Goal: Go to known website: Access a specific website the user already knows

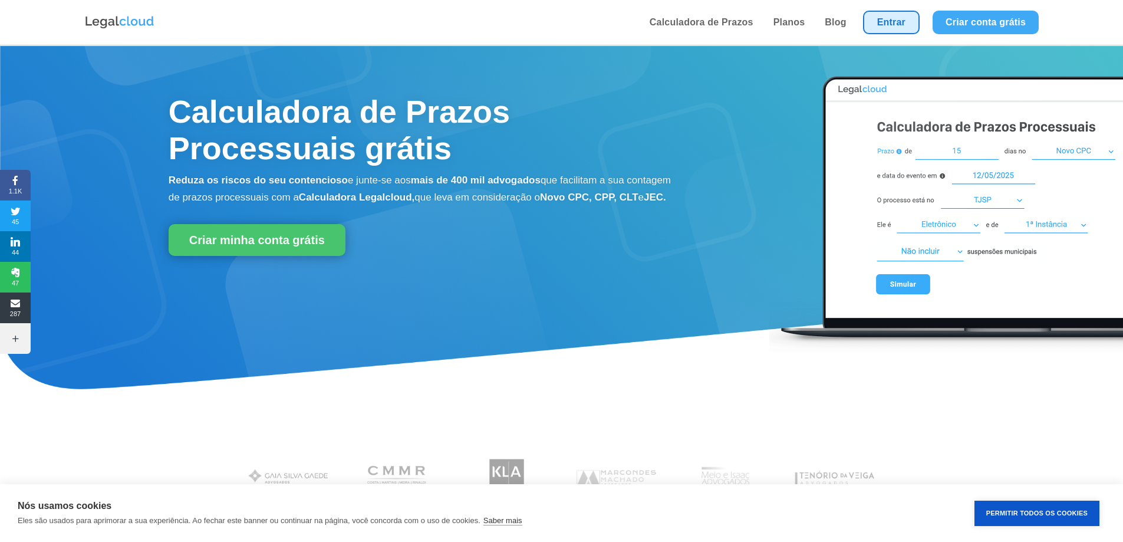
click at [905, 14] on link "Entrar" at bounding box center [891, 23] width 57 height 24
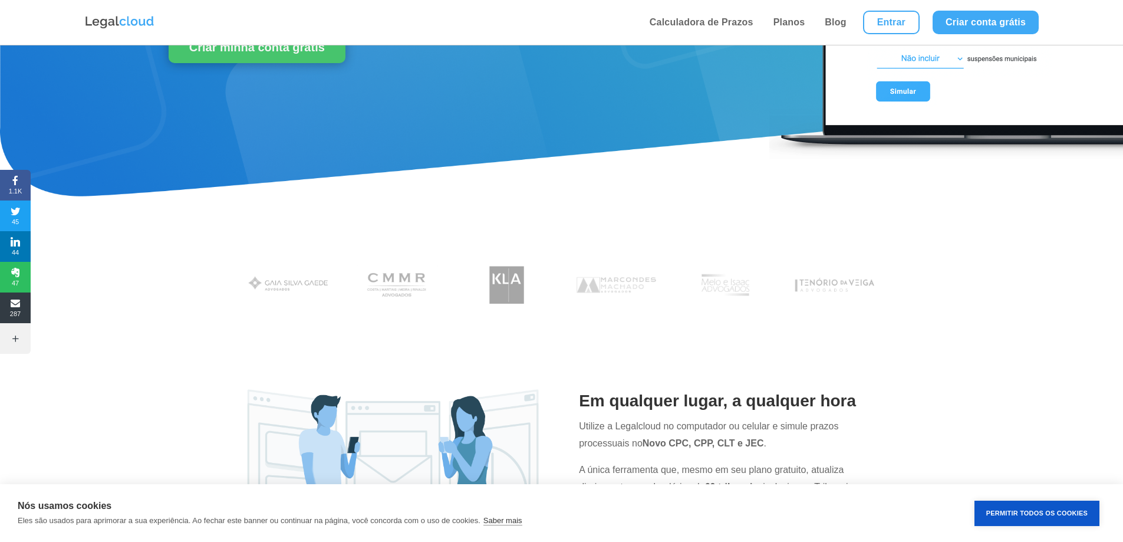
scroll to position [177, 0]
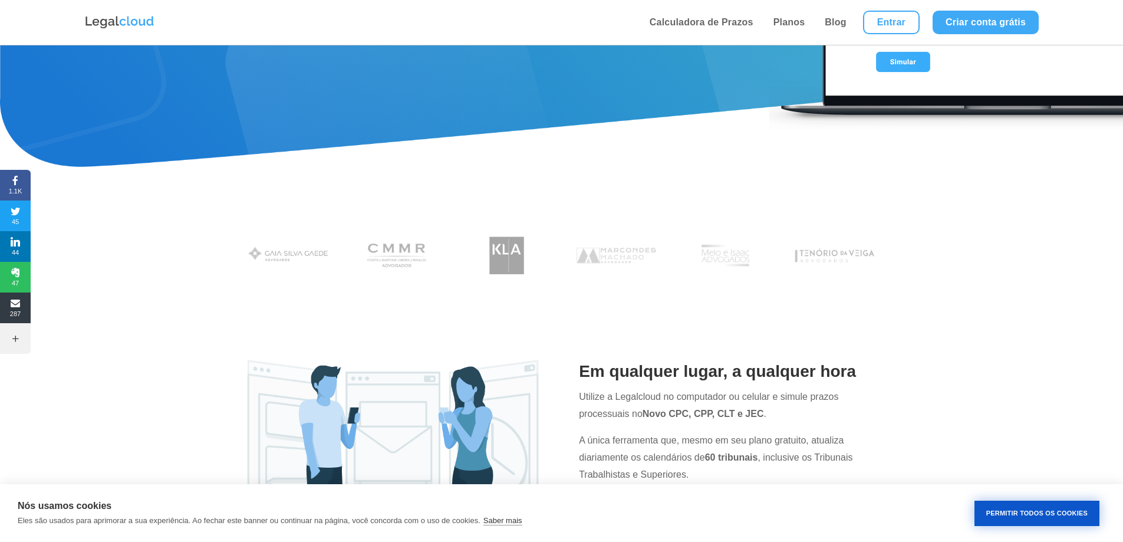
click at [1013, 509] on button "Permitir Todos os Cookies" at bounding box center [1037, 513] width 125 height 25
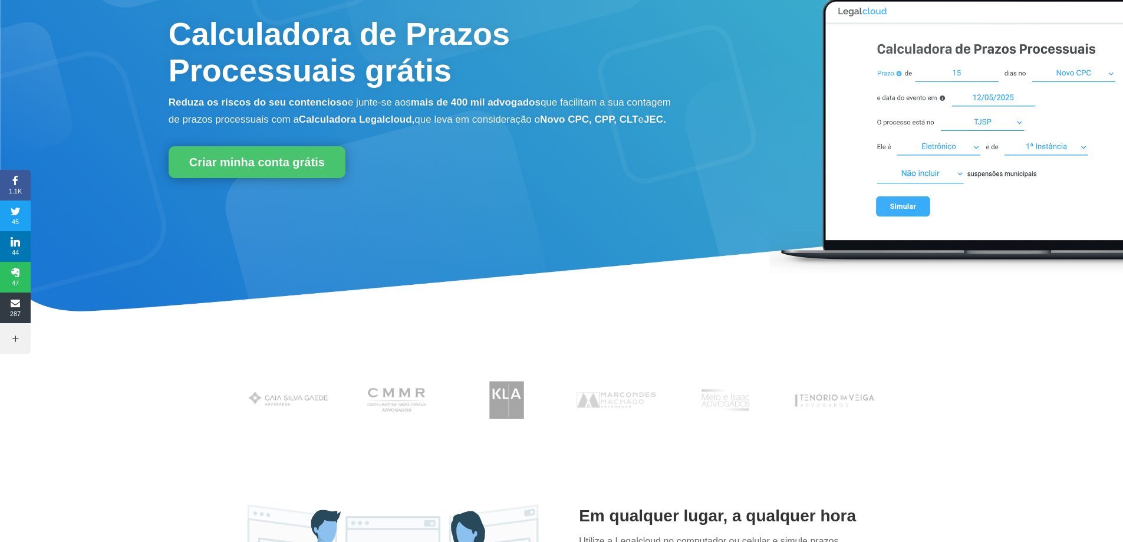
scroll to position [0, 0]
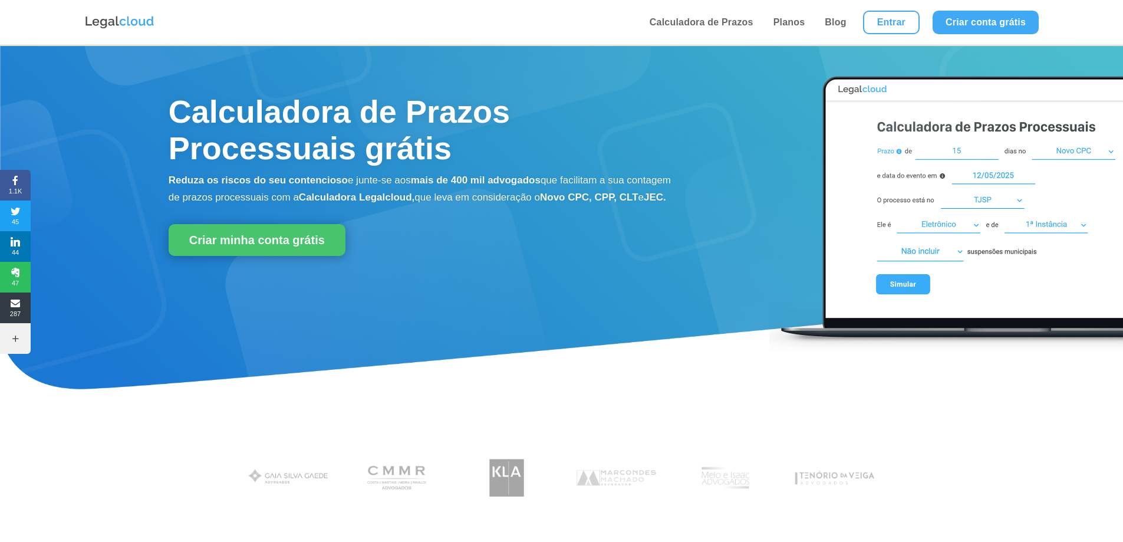
click at [899, 284] on img at bounding box center [946, 209] width 354 height 290
